Goal: Find specific page/section: Find specific page/section

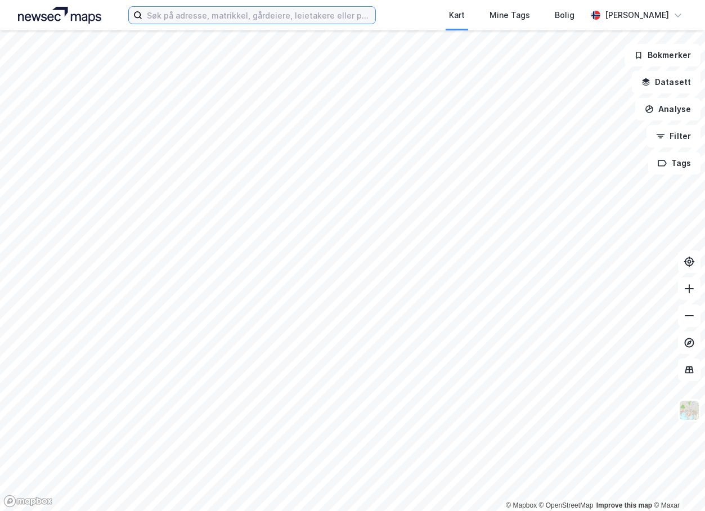
click at [171, 12] on input at bounding box center [258, 15] width 233 height 17
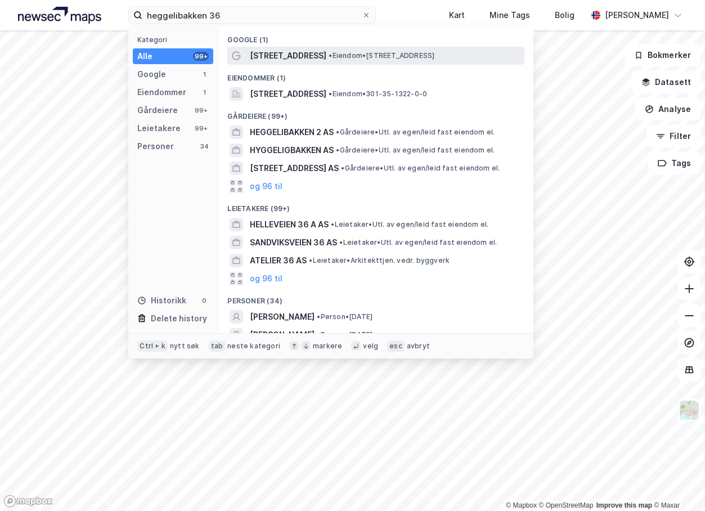
click at [300, 56] on span "[STREET_ADDRESS]" at bounding box center [288, 55] width 76 height 13
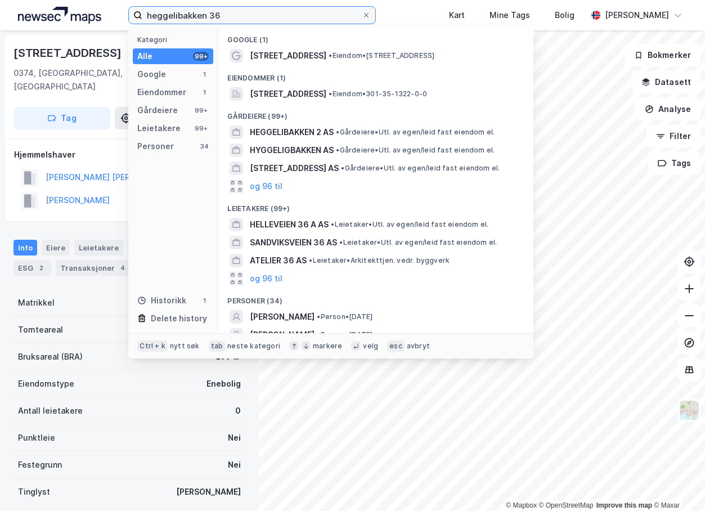
click at [211, 17] on input "heggelibakken 36" at bounding box center [251, 15] width 219 height 17
type input "heggelibakken 26"
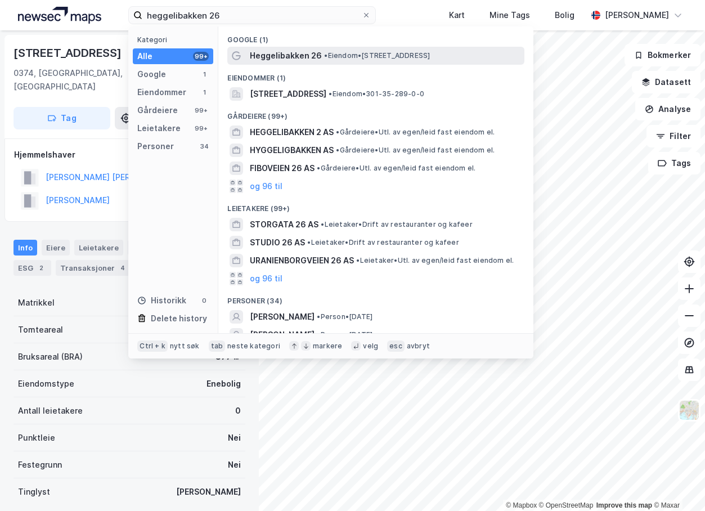
click at [303, 56] on span "Heggelibakken 26" at bounding box center [286, 55] width 72 height 13
